Goal: Information Seeking & Learning: Learn about a topic

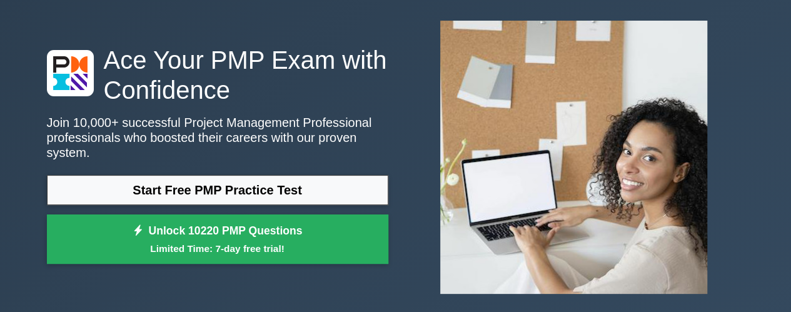
scroll to position [59, 0]
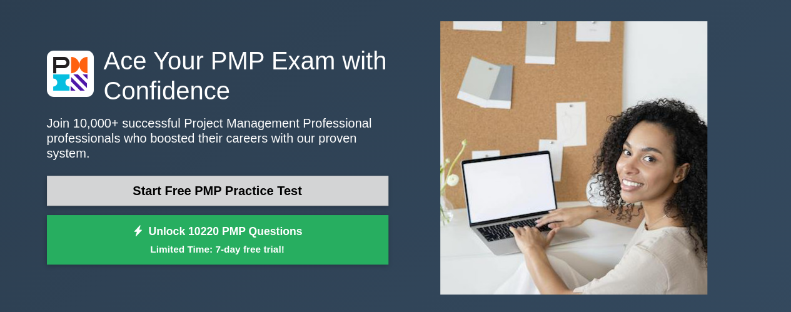
click at [199, 193] on link "Start Free PMP Practice Test" at bounding box center [217, 191] width 341 height 30
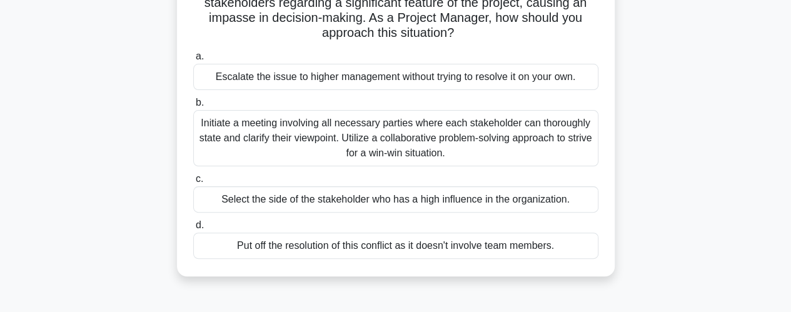
scroll to position [111, 0]
click at [418, 139] on div "Initiate a meeting involving all necessary parties where each stakeholder can t…" at bounding box center [395, 137] width 405 height 56
click at [193, 106] on input "b. Initiate a meeting involving all necessary parties where each stakeholder ca…" at bounding box center [193, 102] width 0 height 8
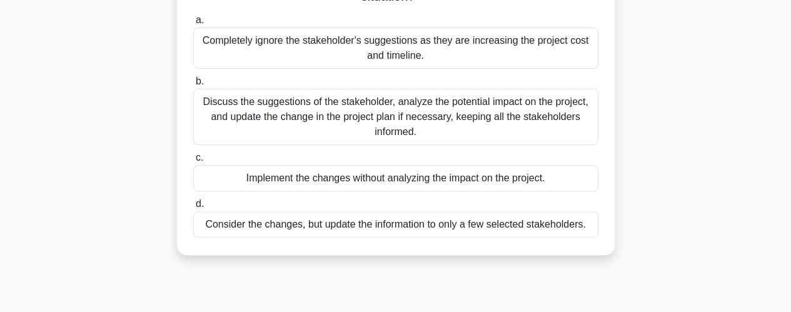
scroll to position [164, 0]
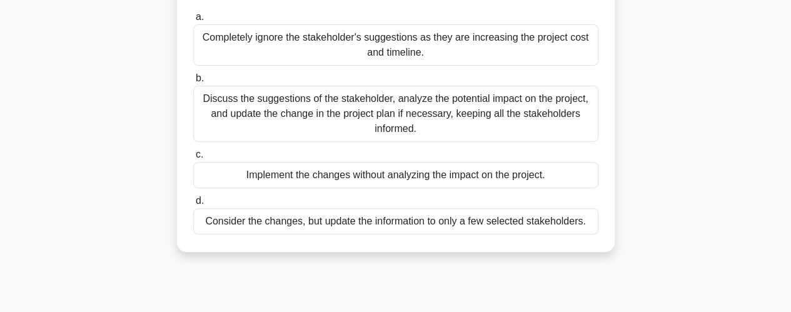
click at [394, 116] on div "Discuss the suggestions of the stakeholder, analyze the potential impact on the…" at bounding box center [395, 114] width 405 height 56
click at [193, 83] on input "b. Discuss the suggestions of the stakeholder, analyze the potential impact on …" at bounding box center [193, 78] width 0 height 8
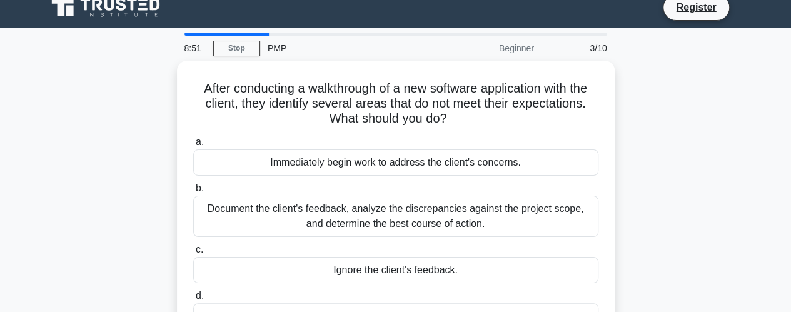
scroll to position [0, 0]
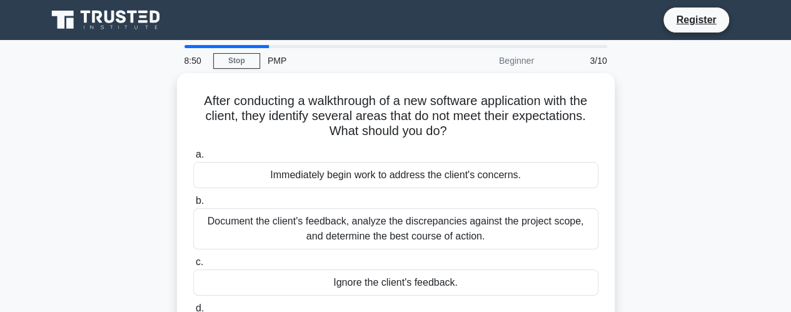
click at [394, 116] on h5 "After conducting a walkthrough of a new software application with the client, t…" at bounding box center [396, 116] width 408 height 46
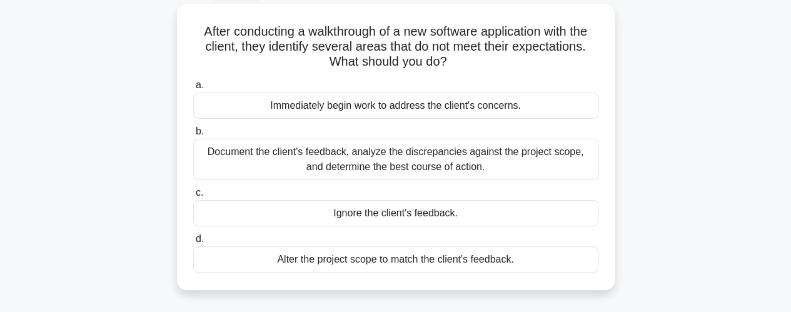
scroll to position [70, 0]
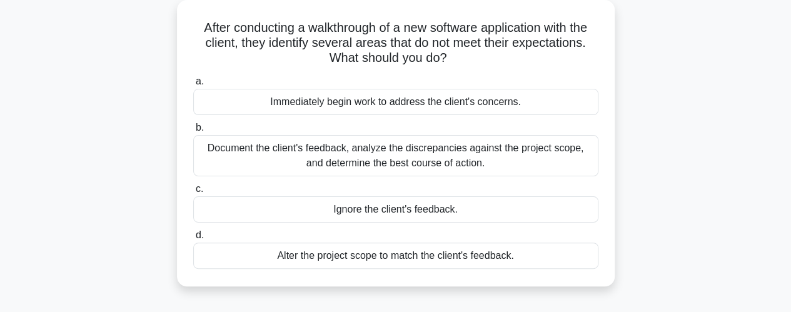
click at [414, 154] on div "Document the client's feedback, analyze the discrepancies against the project s…" at bounding box center [395, 155] width 405 height 41
click at [193, 132] on input "b. Document the client's feedback, analyze the discrepancies against the projec…" at bounding box center [193, 128] width 0 height 8
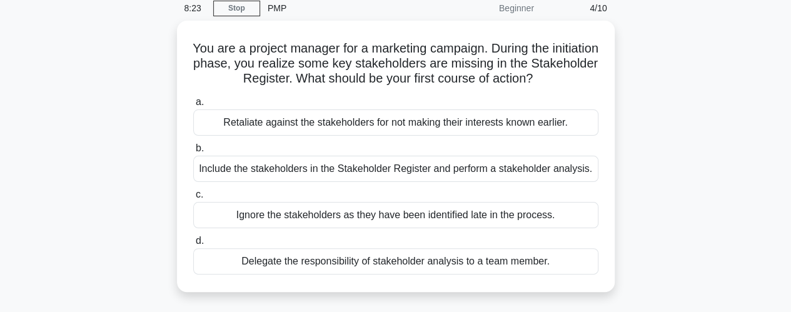
scroll to position [59, 0]
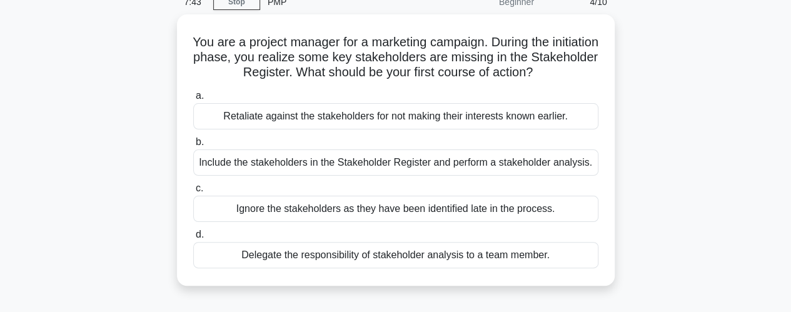
click at [689, 191] on div "You are a project manager for a marketing campaign. During the initiation phase…" at bounding box center [395, 157] width 713 height 286
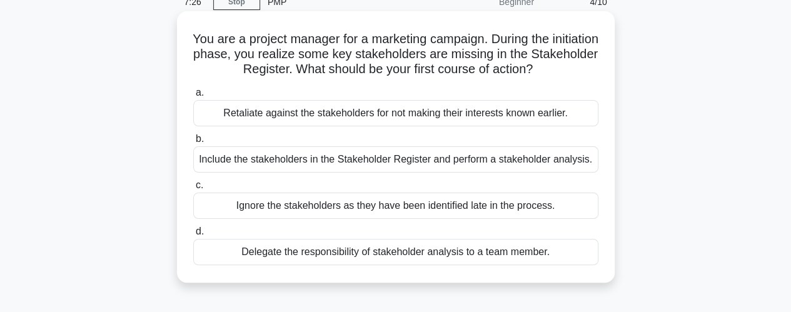
click at [446, 170] on div "Include the stakeholders in the Stakeholder Register and perform a stakeholder …" at bounding box center [395, 159] width 405 height 26
click at [193, 143] on input "b. Include the stakeholders in the Stakeholder Register and perform a stakehold…" at bounding box center [193, 139] width 0 height 8
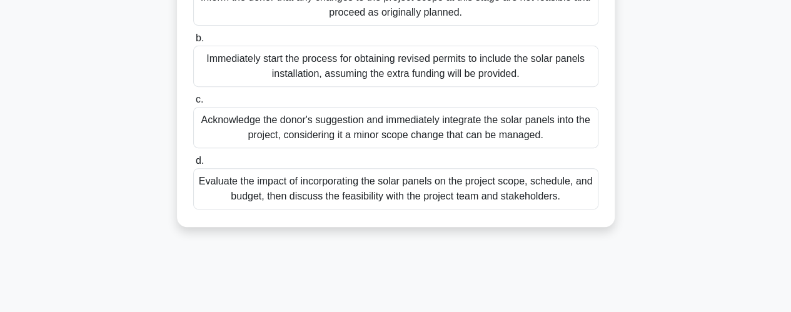
scroll to position [272, 0]
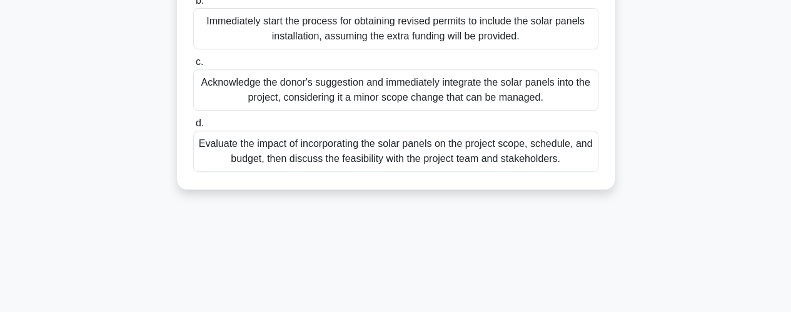
click at [378, 172] on div "Evaluate the impact of incorporating the solar panels on the project scope, sch…" at bounding box center [395, 151] width 405 height 41
click at [193, 128] on input "d. Evaluate the impact of incorporating the solar panels on the project scope, …" at bounding box center [193, 123] width 0 height 8
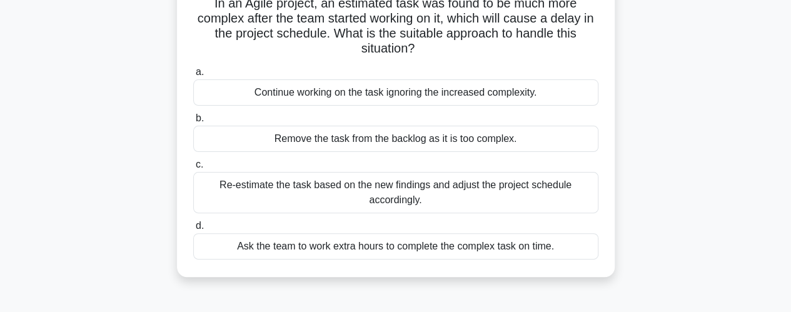
scroll to position [94, 0]
click at [429, 202] on div "Re-estimate the task based on the new findings and adjust the project schedule …" at bounding box center [395, 193] width 405 height 41
click at [193, 169] on input "c. Re-estimate the task based on the new findings and adjust the project schedu…" at bounding box center [193, 165] width 0 height 8
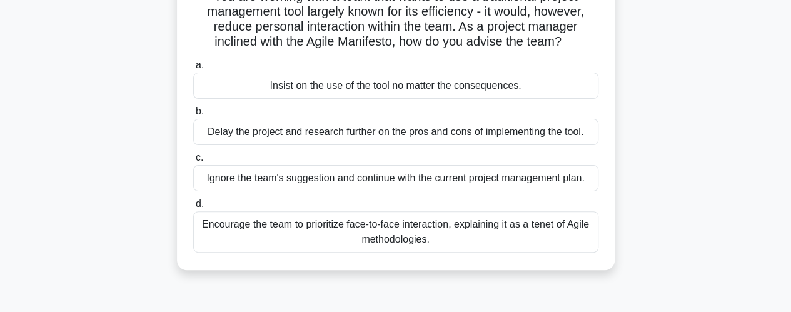
scroll to position [102, 0]
click at [434, 233] on div "Encourage the team to prioritize face-to-face interaction, explaining it as a t…" at bounding box center [395, 231] width 405 height 41
click at [193, 208] on input "d. Encourage the team to prioritize face-to-face interaction, explaining it as …" at bounding box center [193, 203] width 0 height 8
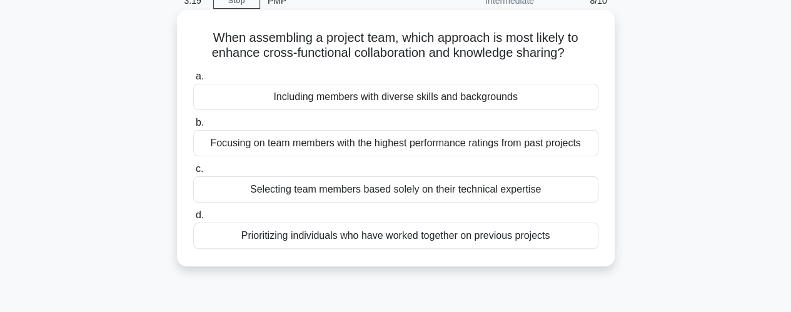
scroll to position [61, 0]
click at [429, 189] on div "Selecting team members based solely on their technical expertise" at bounding box center [395, 189] width 405 height 26
click at [193, 173] on input "c. Selecting team members based solely on their technical expertise" at bounding box center [193, 168] width 0 height 8
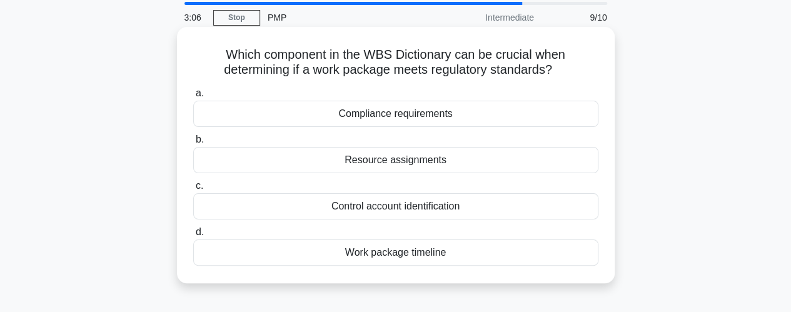
scroll to position [44, 0]
click at [408, 162] on div "Resource assignments" at bounding box center [395, 159] width 405 height 26
click at [193, 143] on input "b. Resource assignments" at bounding box center [193, 139] width 0 height 8
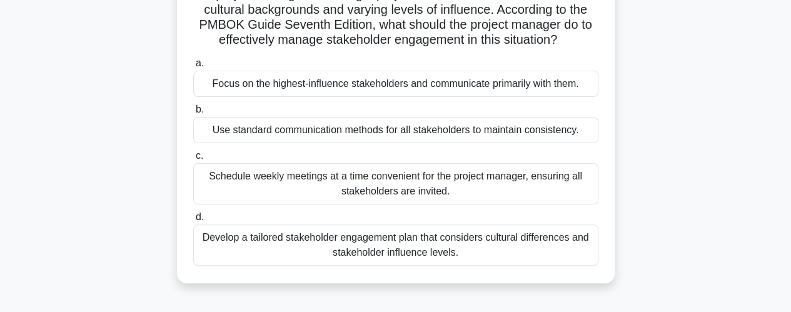
scroll to position [100, 0]
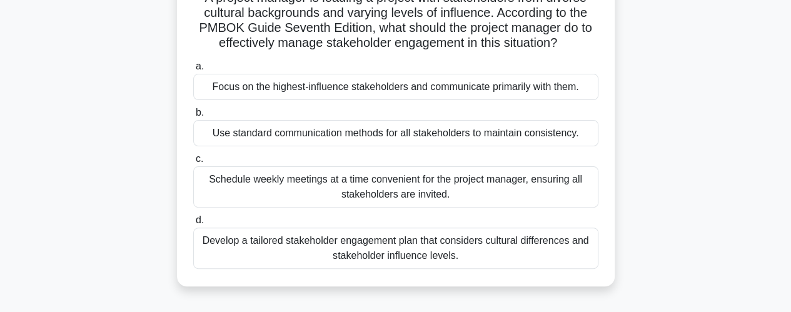
click at [431, 198] on div "Schedule weekly meetings at a time convenient for the project manager, ensuring…" at bounding box center [395, 186] width 405 height 41
click at [193, 163] on input "c. Schedule weekly meetings at a time convenient for the project manager, ensur…" at bounding box center [193, 159] width 0 height 8
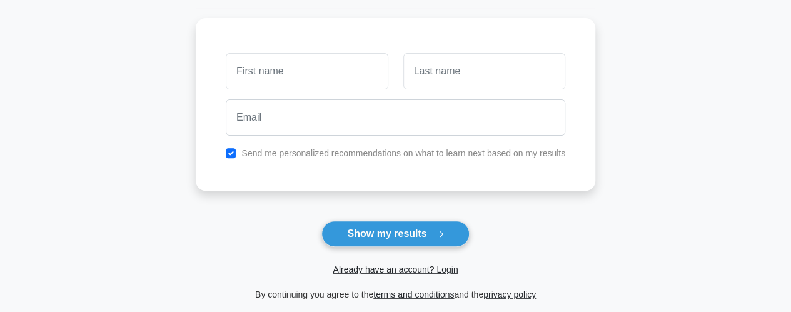
scroll to position [158, 0]
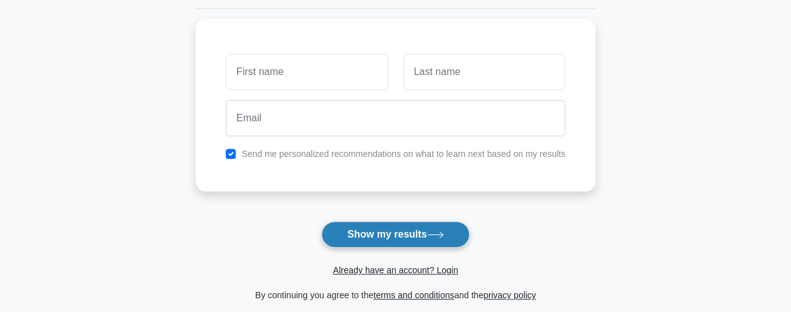
click at [401, 235] on button "Show my results" at bounding box center [395, 234] width 148 height 26
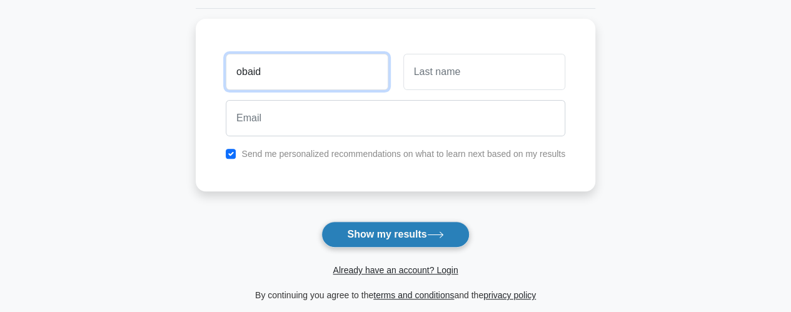
type input "obaid"
click at [378, 224] on button "Show my results" at bounding box center [395, 234] width 148 height 26
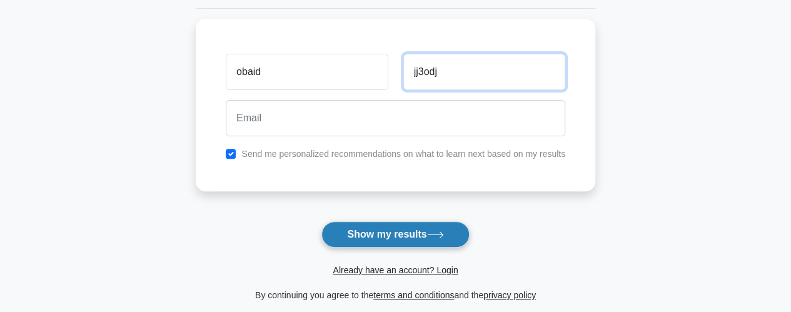
type input "jj3odj"
click at [378, 224] on button "Show my results" at bounding box center [395, 234] width 148 height 26
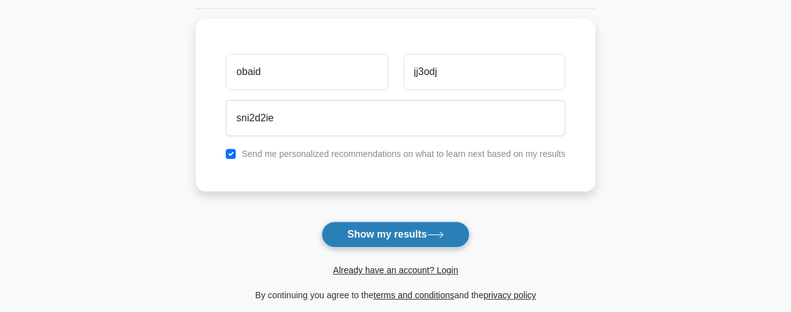
click at [378, 224] on button "Show my results" at bounding box center [395, 234] width 148 height 26
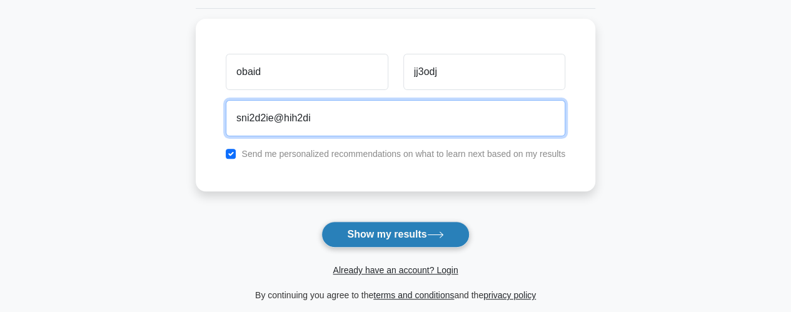
type input "sni2d2ie@hih2di"
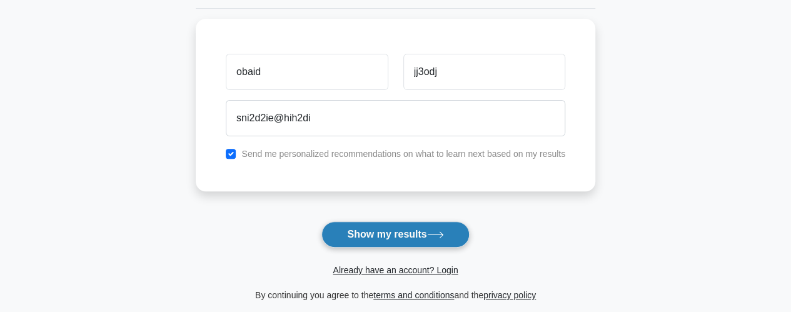
click at [378, 224] on button "Show my results" at bounding box center [395, 234] width 148 height 26
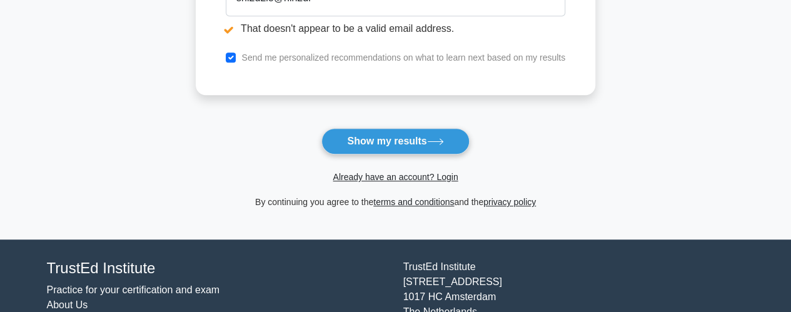
scroll to position [323, 0]
